Goal: Task Accomplishment & Management: Use online tool/utility

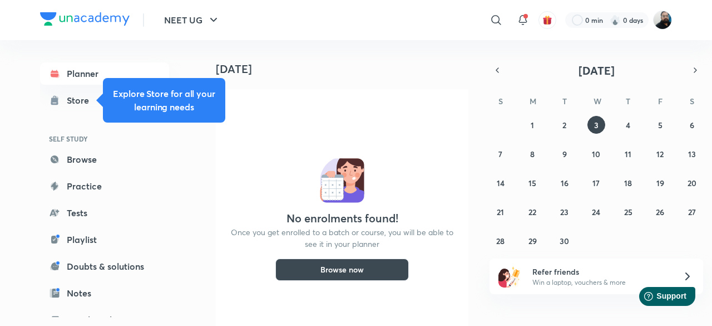
click at [660, 28] on img at bounding box center [662, 20] width 19 height 19
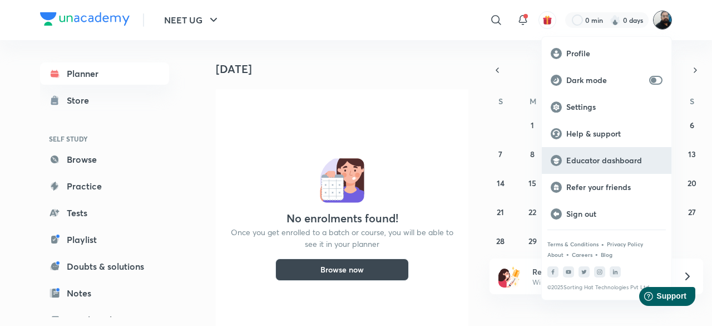
click at [594, 160] on p "Educator dashboard" at bounding box center [615, 160] width 96 height 10
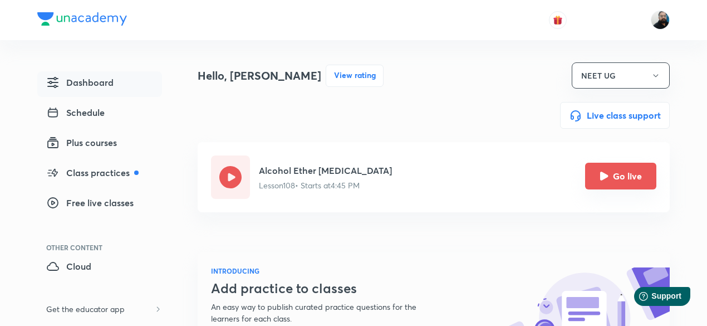
click at [602, 179] on icon "Go live" at bounding box center [604, 175] width 8 height 8
